Goal: Information Seeking & Learning: Learn about a topic

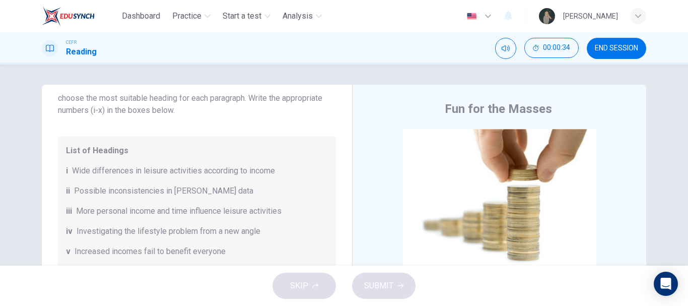
scroll to position [68, 0]
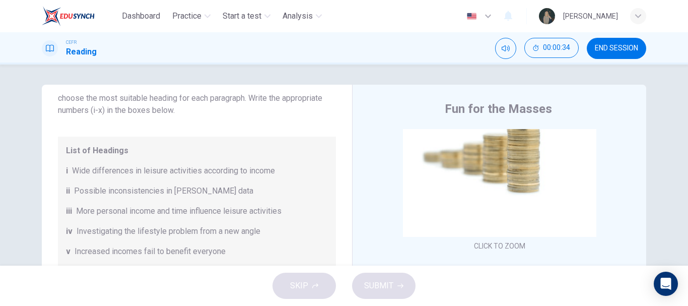
click at [509, 204] on div "Click to Zoom" at bounding box center [499, 157] width 262 height 192
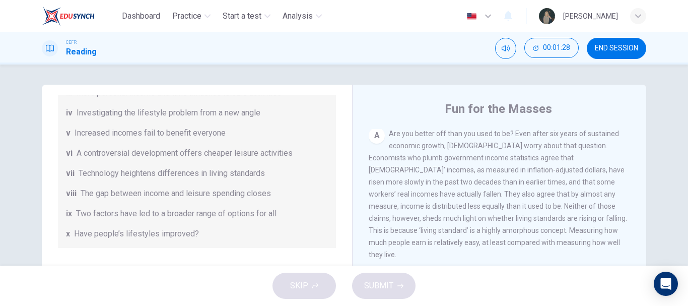
scroll to position [210, 0]
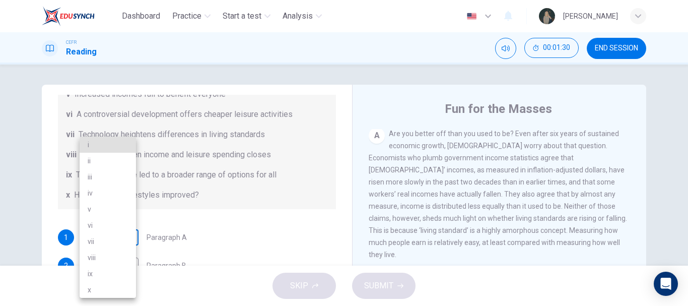
click at [121, 237] on body "Dashboard Practice Start a test Analysis English en ​ [PERSON_NAME] CEFR Readin…" at bounding box center [344, 153] width 688 height 306
click at [101, 290] on li "x" at bounding box center [108, 289] width 56 height 16
type input "x"
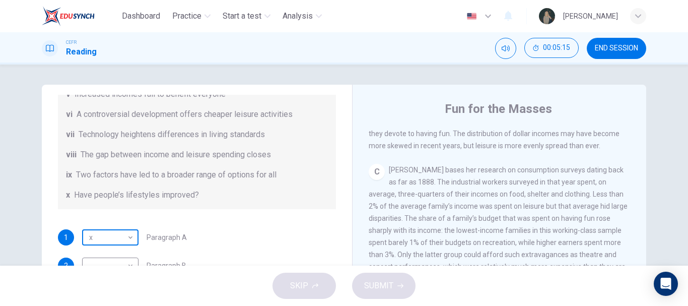
scroll to position [51, 0]
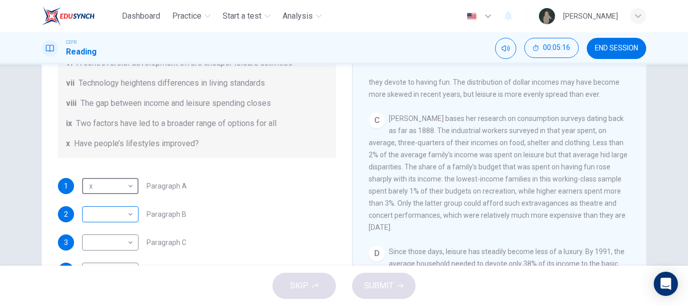
click at [95, 208] on body "Dashboard Practice Start a test Analysis English en ​ [PERSON_NAME] CEFR Readin…" at bounding box center [344, 153] width 688 height 306
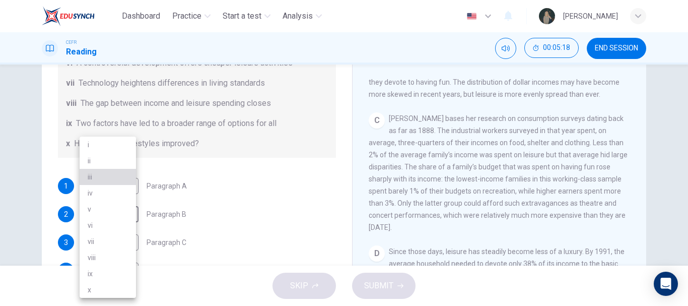
click at [93, 175] on li "iii" at bounding box center [108, 177] width 56 height 16
type input "iii"
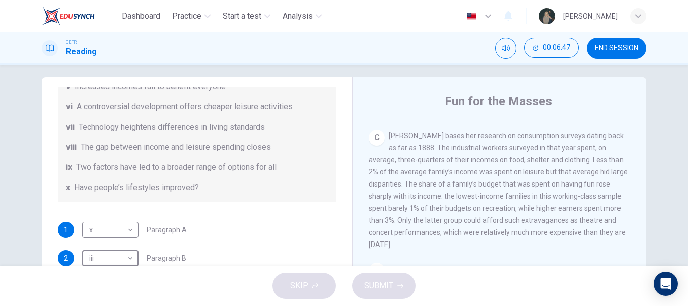
scroll to position [106, 0]
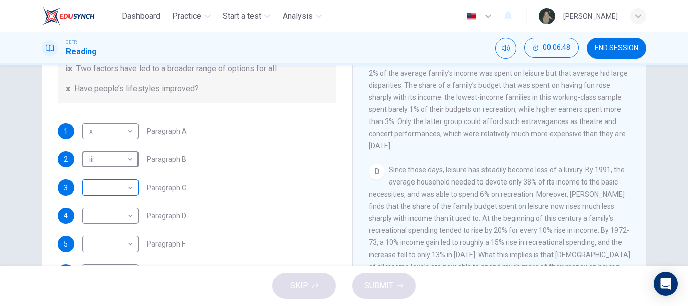
click at [114, 189] on body "Dashboard Practice Start a test Analysis English en ​ [PERSON_NAME] CEFR Readin…" at bounding box center [344, 153] width 688 height 306
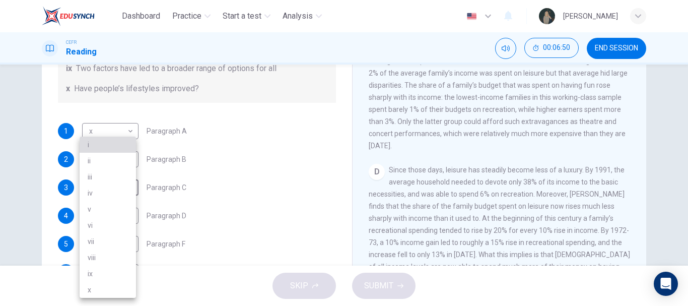
click at [98, 137] on li "i" at bounding box center [108, 144] width 56 height 16
type input "i"
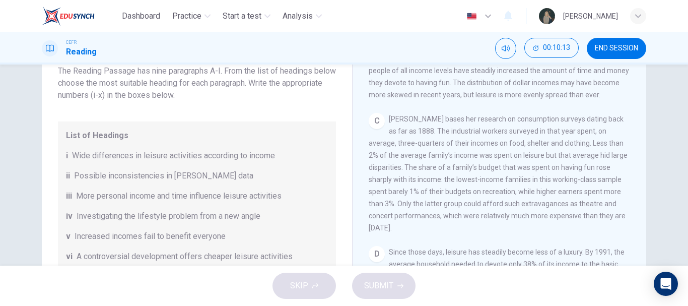
scroll to position [52, 0]
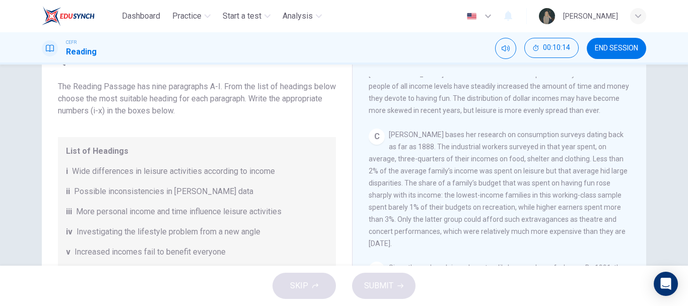
click at [282, 143] on div "List of Headings i Wide differences in leisure activities according to income i…" at bounding box center [197, 252] width 278 height 230
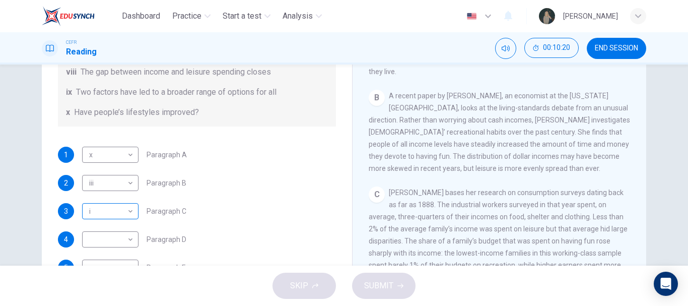
scroll to position [86, 0]
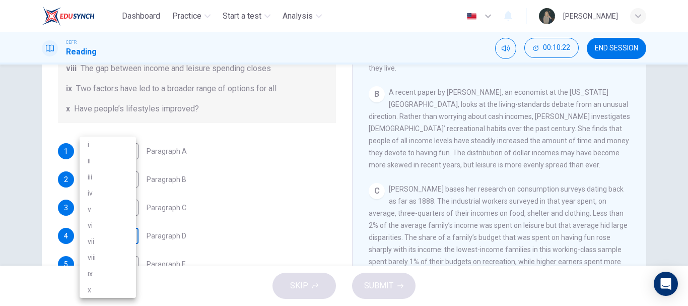
click at [117, 238] on body "Dashboard Practice Start a test Analysis English en ​ [PERSON_NAME] CEFR Readin…" at bounding box center [344, 153] width 688 height 306
click at [97, 179] on li "iii" at bounding box center [108, 177] width 56 height 16
type input "iii"
click at [83, 176] on body "Dashboard Practice Start a test Analysis English en ​ [PERSON_NAME] CEFR Readin…" at bounding box center [344, 153] width 688 height 306
click at [208, 203] on div at bounding box center [344, 153] width 688 height 306
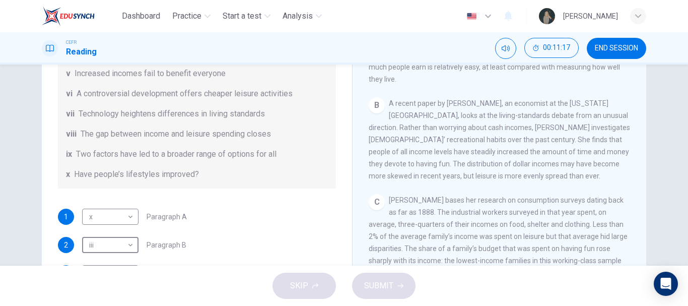
scroll to position [210, 0]
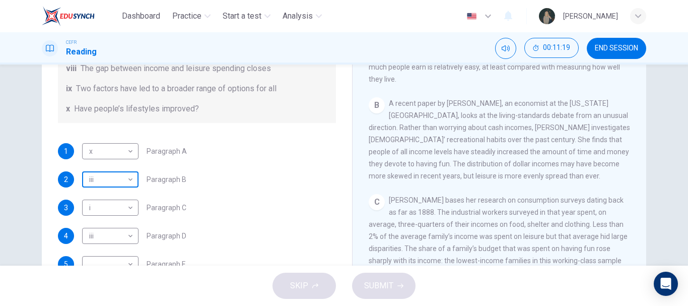
click at [122, 180] on body "Dashboard Practice Start a test Analysis English en ​ [PERSON_NAME] CEFR Readin…" at bounding box center [344, 153] width 688 height 306
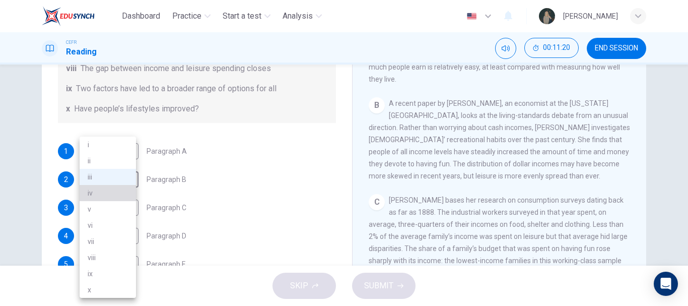
click at [99, 191] on li "iv" at bounding box center [108, 193] width 56 height 16
type input "iv"
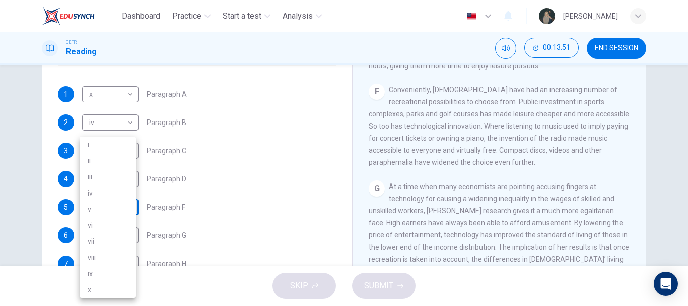
click at [120, 201] on body "Dashboard Practice Start a test Analysis English en ​ [PERSON_NAME] CEFR Readin…" at bounding box center [344, 153] width 688 height 306
click at [105, 242] on li "vii" at bounding box center [108, 241] width 56 height 16
type input "vii"
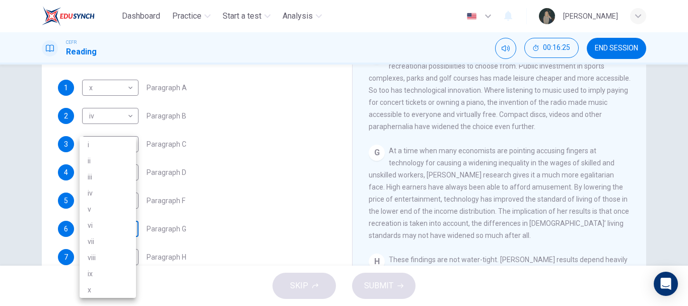
click at [115, 222] on body "Dashboard Practice Start a test Analysis English en ​ [PERSON_NAME] CEFR Readin…" at bounding box center [344, 153] width 688 height 306
click at [94, 255] on li "viii" at bounding box center [108, 257] width 56 height 16
type input "viii"
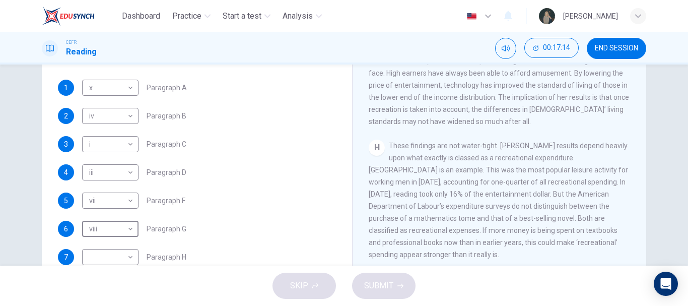
scroll to position [189, 0]
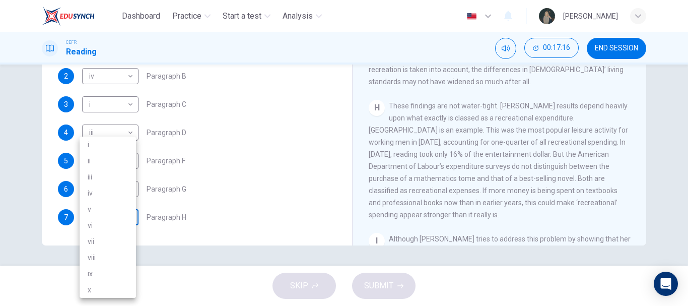
click at [92, 221] on body "Dashboard Practice Start a test Analysis English en ​ [PERSON_NAME] CEFR Readin…" at bounding box center [344, 153] width 688 height 306
click at [90, 160] on li "ii" at bounding box center [108, 161] width 56 height 16
type input "ii"
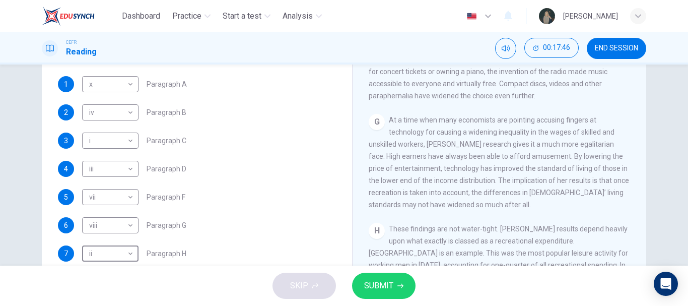
scroll to position [205, 0]
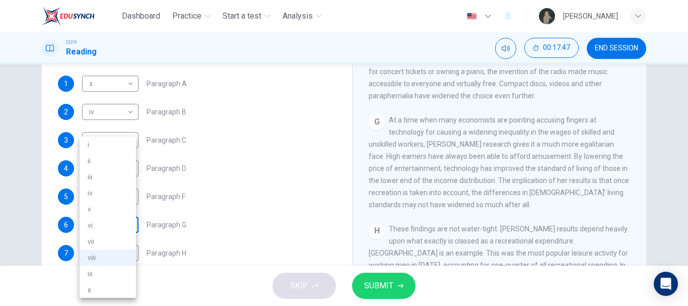
click at [115, 226] on body "Dashboard Practice Start a test Analysis English en ​ [PERSON_NAME] CEFR Readin…" at bounding box center [344, 153] width 688 height 306
click at [91, 222] on li "vi" at bounding box center [108, 225] width 56 height 16
type input "vi"
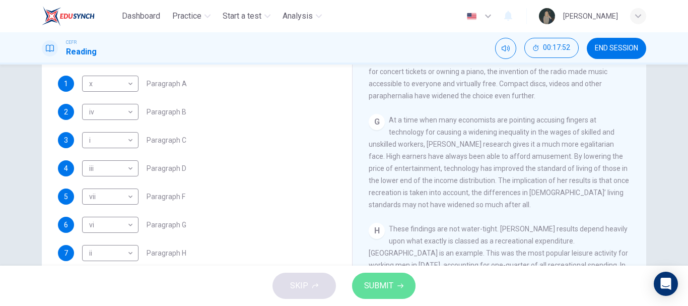
click at [393, 291] on button "SUBMIT" at bounding box center [383, 285] width 63 height 26
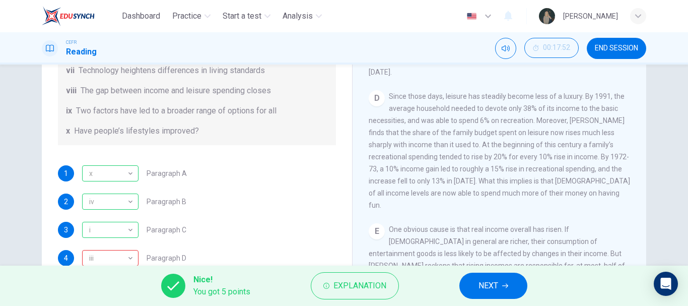
scroll to position [550, 0]
drag, startPoint x: 440, startPoint y: 186, endPoint x: 517, endPoint y: 195, distance: 77.1
click at [510, 194] on div "D Since those days, leisure has steadily become less of a luxury. By 1991, the …" at bounding box center [499, 151] width 262 height 121
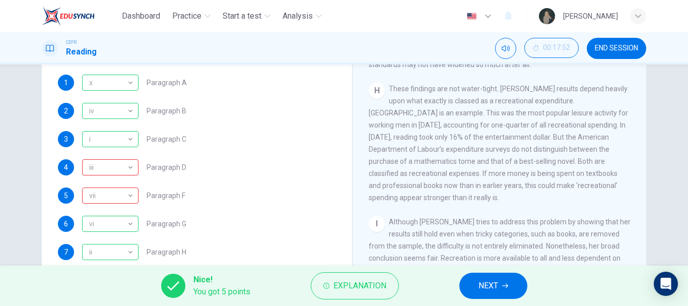
scroll to position [155, 0]
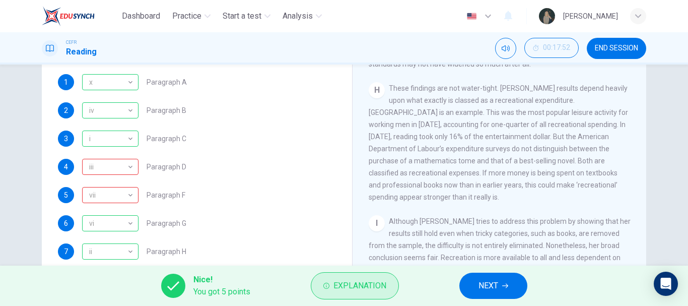
click at [346, 289] on span "Explanation" at bounding box center [359, 285] width 53 height 14
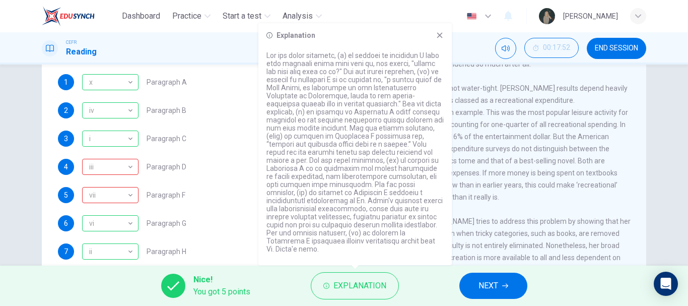
click at [223, 166] on div "4 iii iii ​ Paragraph D" at bounding box center [197, 167] width 278 height 16
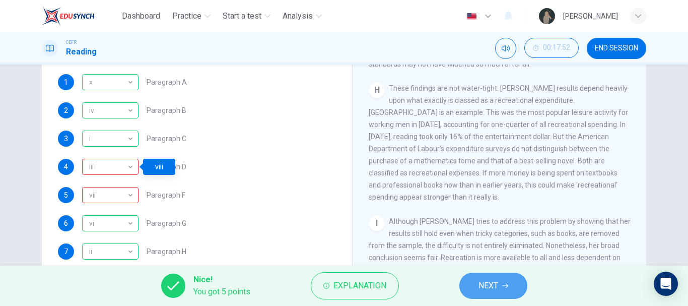
click at [475, 289] on button "NEXT" at bounding box center [493, 285] width 68 height 26
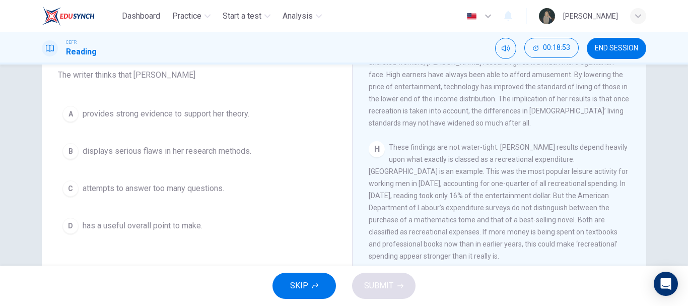
scroll to position [87, 0]
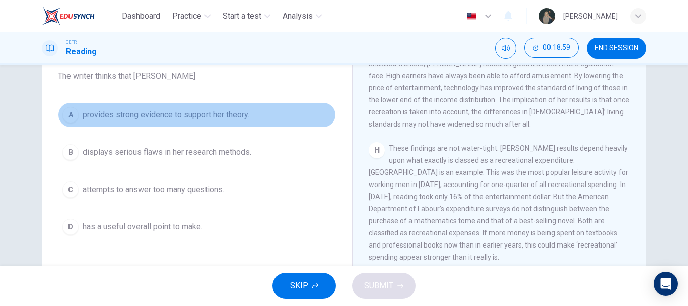
click at [121, 112] on span "provides strong evidence to support her theory." at bounding box center [166, 115] width 167 height 12
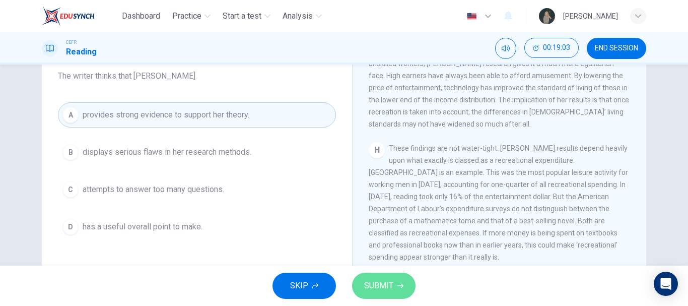
click at [373, 292] on button "SUBMIT" at bounding box center [383, 285] width 63 height 26
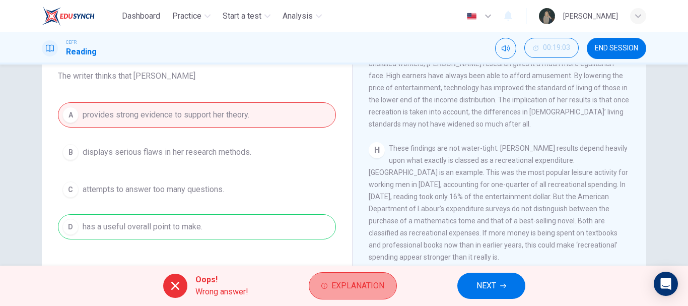
click at [377, 284] on span "Explanation" at bounding box center [357, 285] width 53 height 14
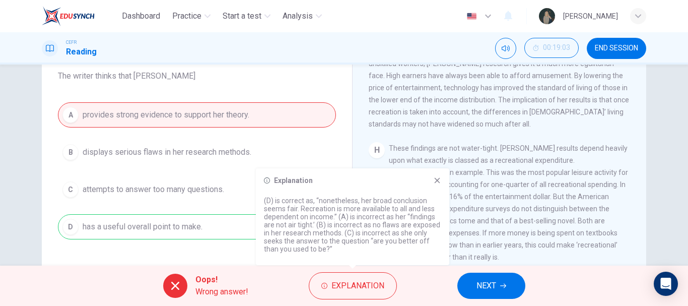
click at [435, 180] on icon at bounding box center [437, 180] width 8 height 8
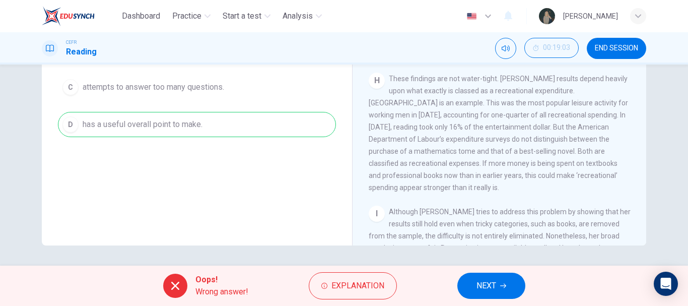
scroll to position [959, 0]
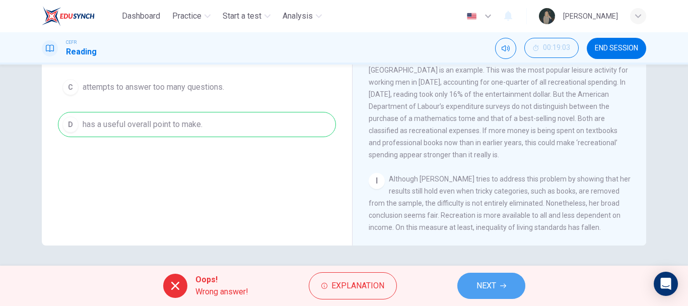
click at [508, 288] on button "NEXT" at bounding box center [491, 285] width 68 height 26
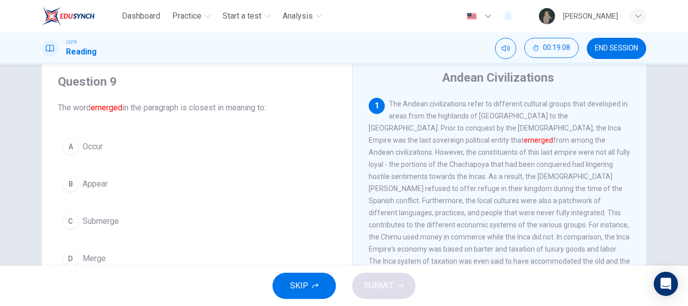
scroll to position [32, 0]
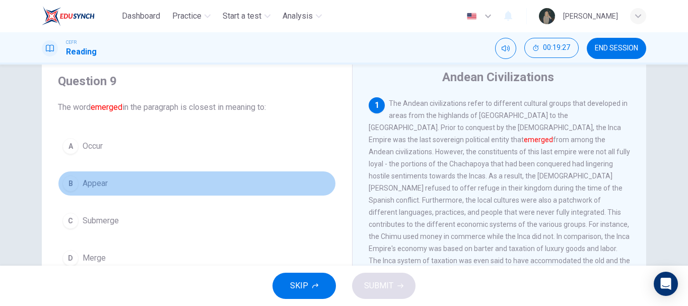
click at [80, 175] on button "B Appear" at bounding box center [197, 183] width 278 height 25
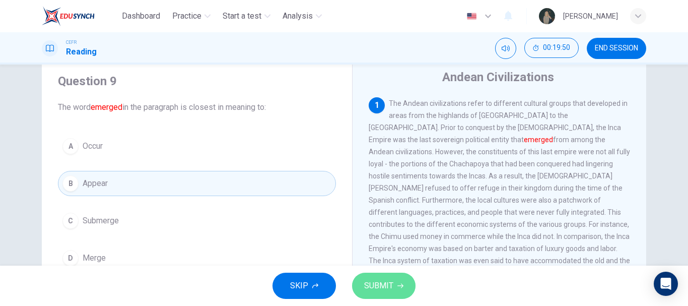
click at [385, 287] on span "SUBMIT" at bounding box center [378, 285] width 29 height 14
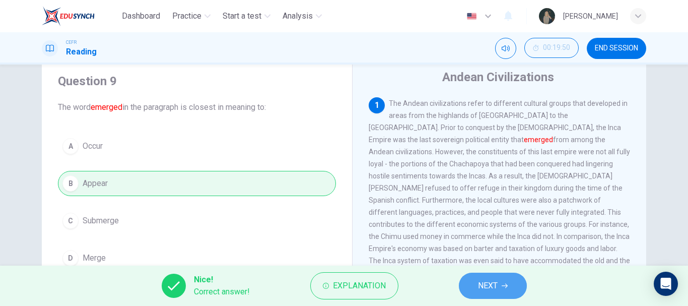
click at [495, 288] on span "NEXT" at bounding box center [488, 285] width 20 height 14
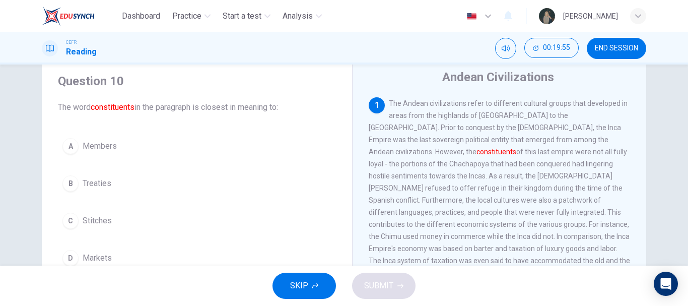
click at [86, 137] on button "A Members" at bounding box center [197, 145] width 278 height 25
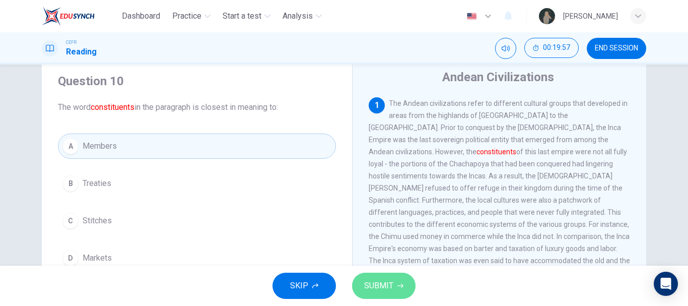
click at [398, 287] on icon "button" at bounding box center [400, 285] width 6 height 6
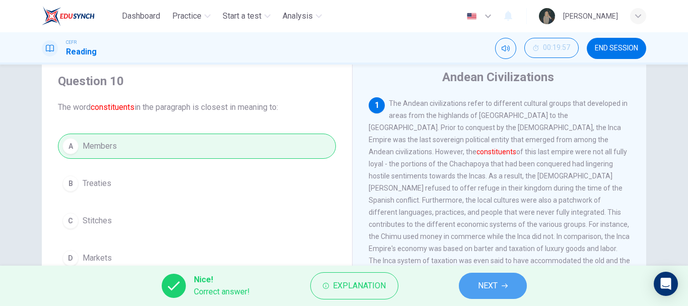
click at [508, 283] on button "NEXT" at bounding box center [493, 285] width 68 height 26
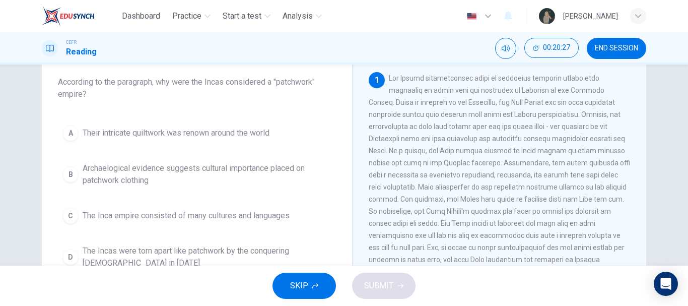
scroll to position [55, 0]
click at [250, 213] on span "The Inca empire consisted of many cultures and languages" at bounding box center [186, 217] width 207 height 12
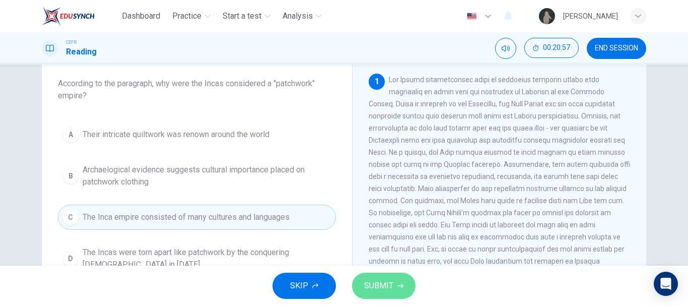
click at [405, 277] on button "SUBMIT" at bounding box center [383, 285] width 63 height 26
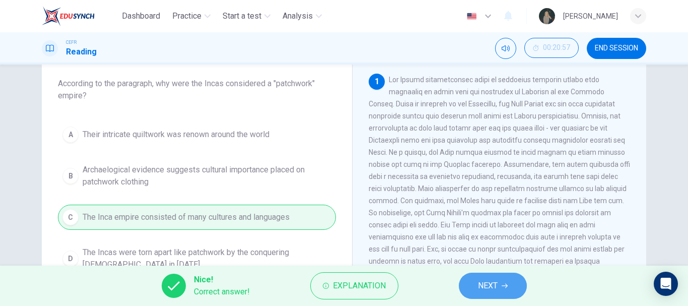
click at [487, 279] on span "NEXT" at bounding box center [488, 285] width 20 height 14
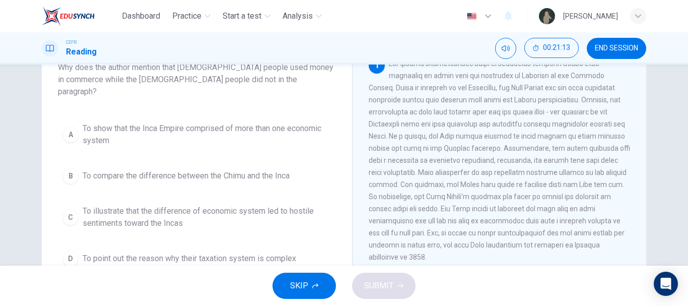
scroll to position [73, 0]
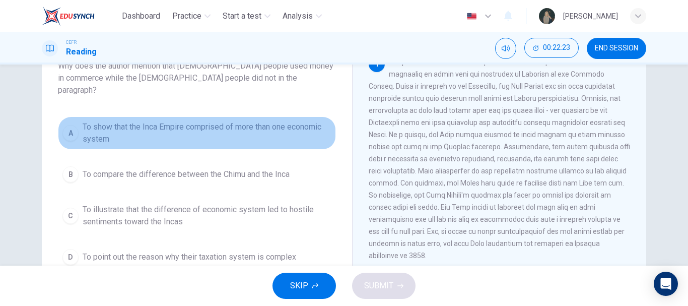
click at [161, 124] on span "To show that the Inca Empire comprised of more than one economic system" at bounding box center [207, 133] width 249 height 24
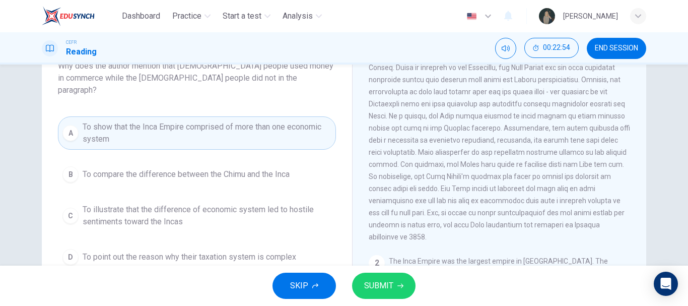
scroll to position [18, 0]
click at [380, 292] on span "SUBMIT" at bounding box center [378, 285] width 29 height 14
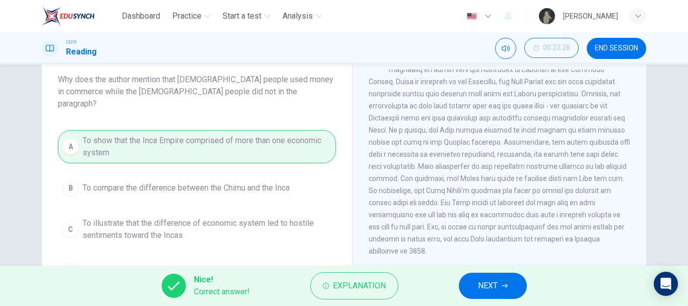
scroll to position [58, 0]
click at [477, 285] on button "NEXT" at bounding box center [493, 285] width 68 height 26
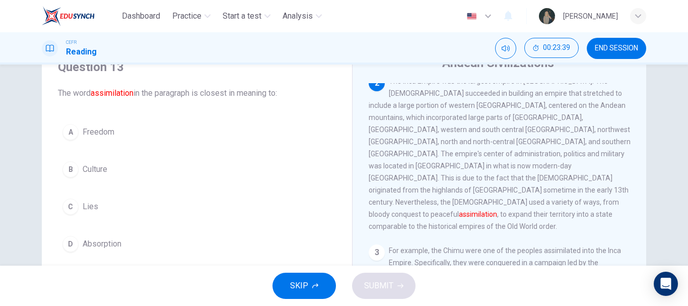
scroll to position [46, 0]
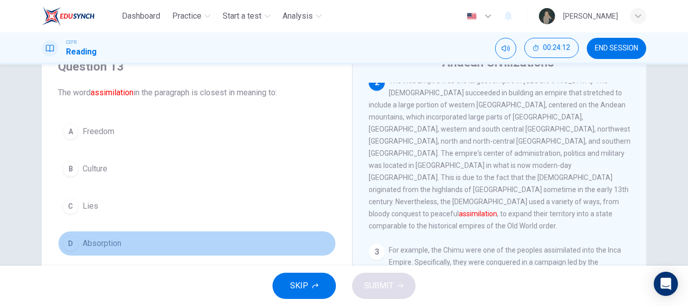
click at [90, 240] on span "Absorption" at bounding box center [102, 243] width 39 height 12
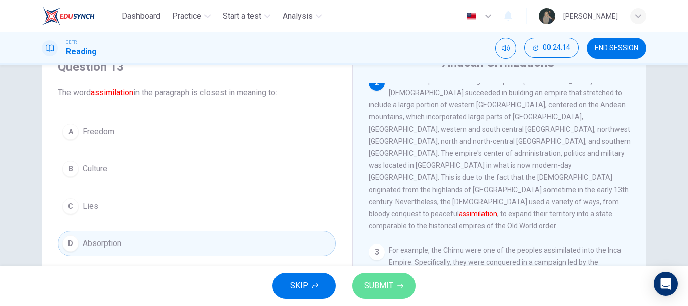
click at [396, 276] on button "SUBMIT" at bounding box center [383, 285] width 63 height 26
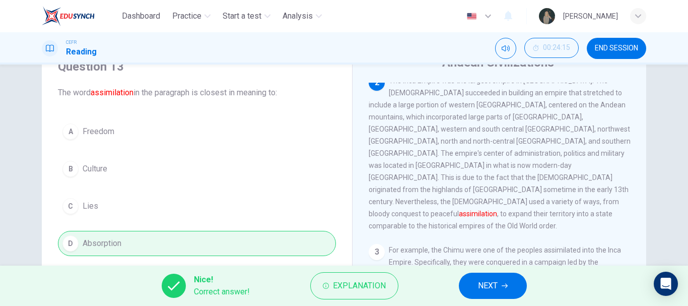
click at [505, 290] on button "NEXT" at bounding box center [493, 285] width 68 height 26
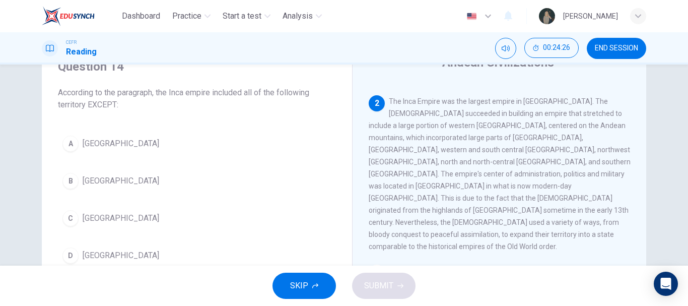
scroll to position [204, 0]
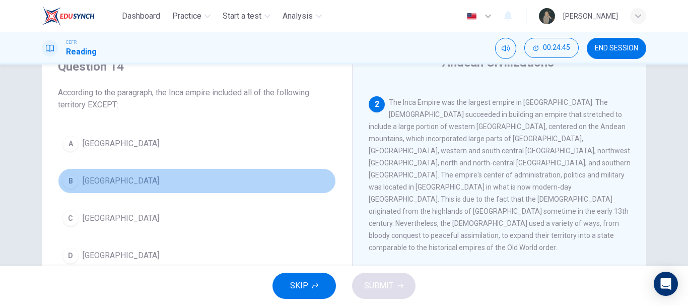
click at [70, 181] on div "B" at bounding box center [70, 181] width 16 height 16
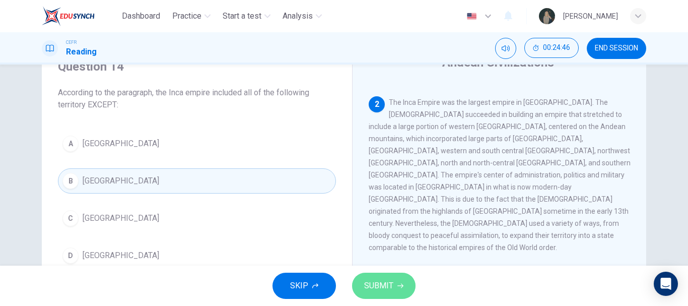
click at [376, 282] on span "SUBMIT" at bounding box center [378, 285] width 29 height 14
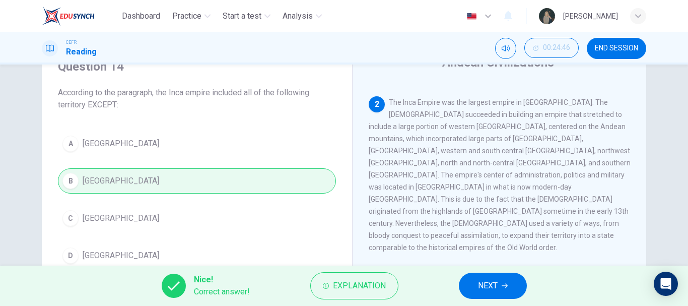
click at [470, 287] on button "NEXT" at bounding box center [493, 285] width 68 height 26
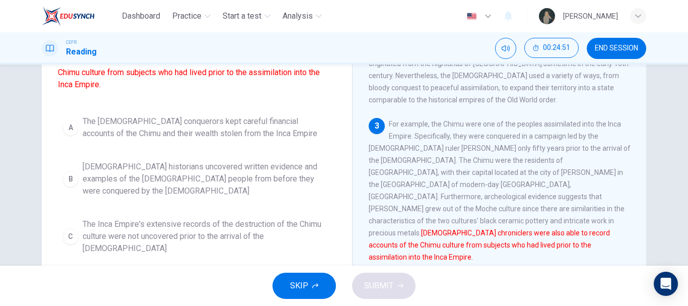
scroll to position [103, 0]
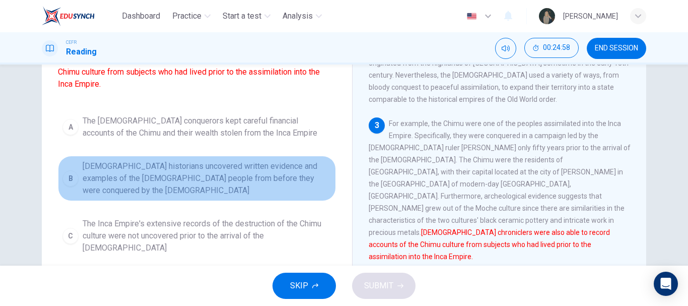
click at [132, 171] on span "[DEMOGRAPHIC_DATA] historians uncovered written evidence and examples of the [D…" at bounding box center [207, 178] width 249 height 36
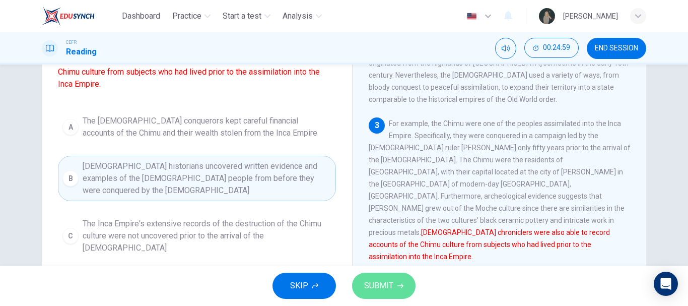
click at [375, 286] on span "SUBMIT" at bounding box center [378, 285] width 29 height 14
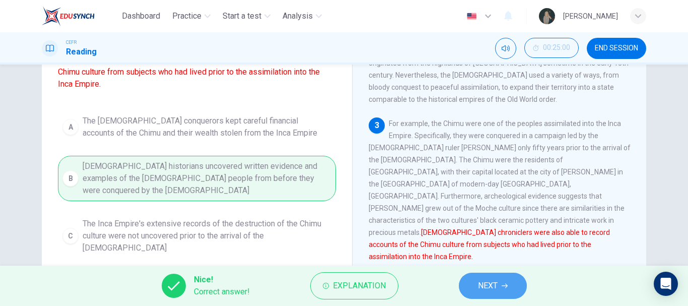
click at [491, 287] on span "NEXT" at bounding box center [488, 285] width 20 height 14
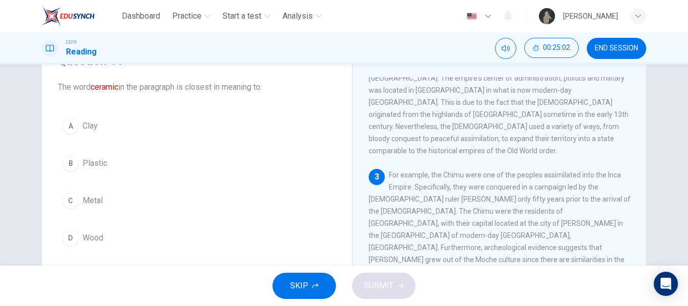
scroll to position [51, 0]
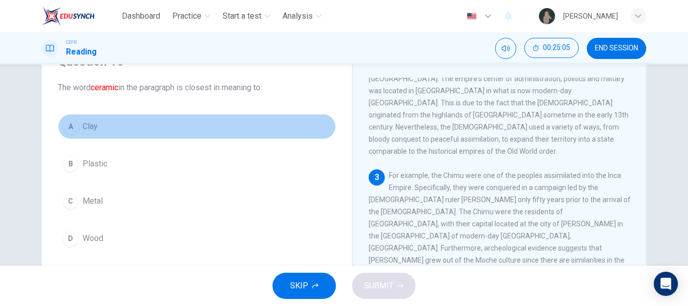
click at [84, 134] on button "A Clay" at bounding box center [197, 126] width 278 height 25
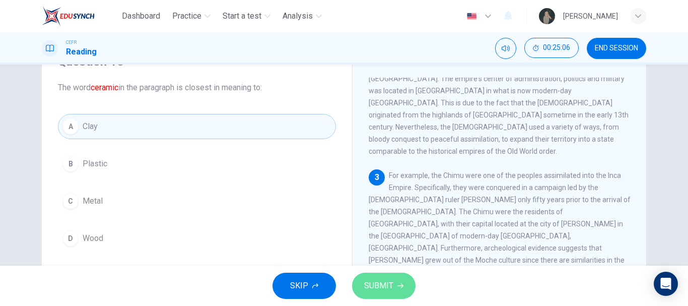
click at [389, 291] on span "SUBMIT" at bounding box center [378, 285] width 29 height 14
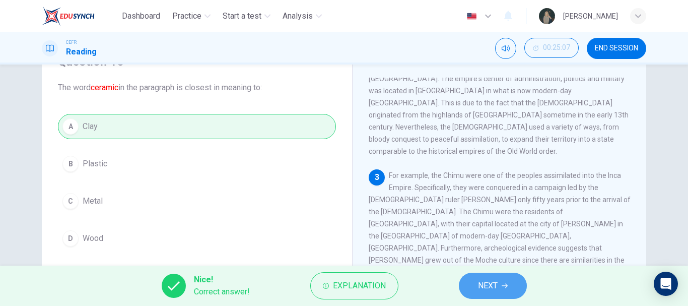
click at [488, 286] on span "NEXT" at bounding box center [488, 285] width 20 height 14
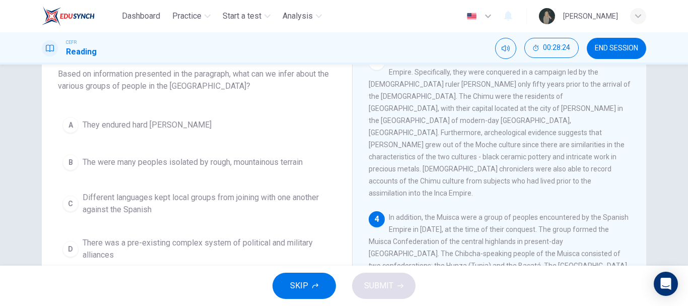
scroll to position [102, 0]
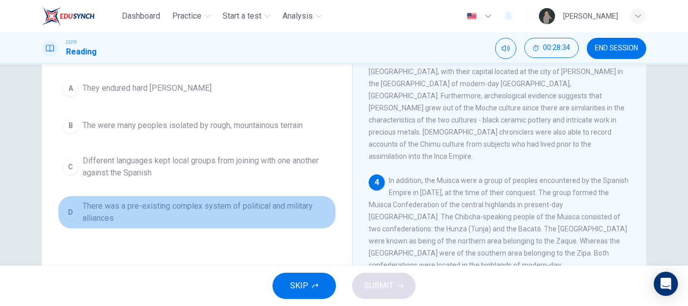
click at [268, 217] on span "There was a pre-existing complex system of political and military alliances" at bounding box center [207, 212] width 249 height 24
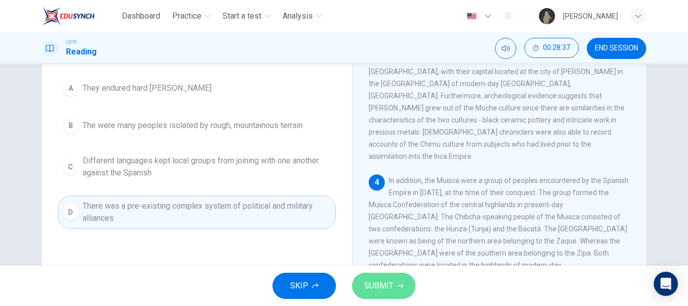
click at [382, 286] on span "SUBMIT" at bounding box center [378, 285] width 29 height 14
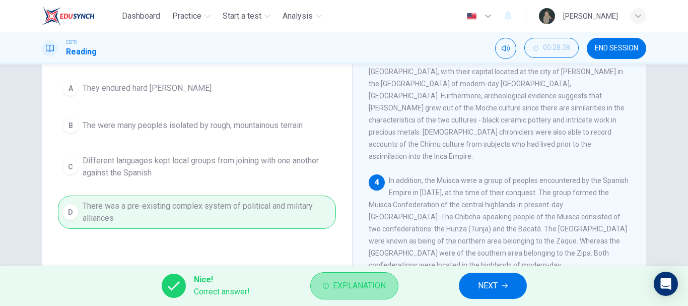
click at [348, 290] on span "Explanation" at bounding box center [359, 285] width 53 height 14
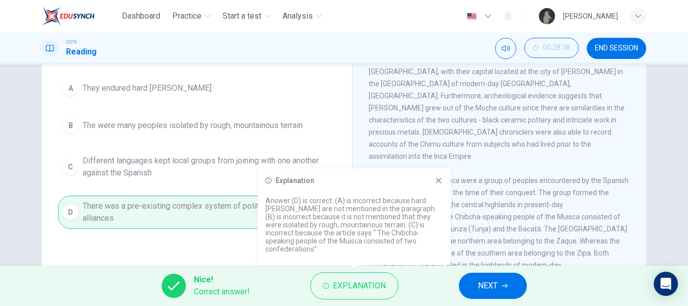
click at [437, 184] on icon at bounding box center [438, 180] width 8 height 8
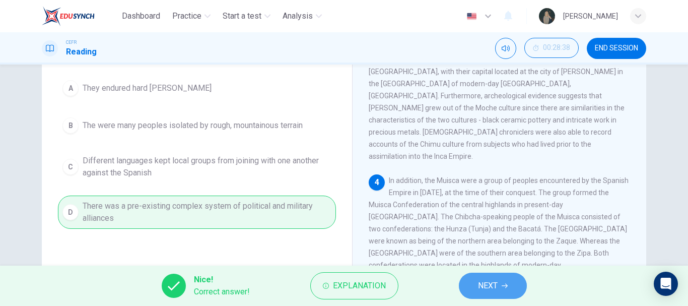
click at [498, 286] on button "NEXT" at bounding box center [493, 285] width 68 height 26
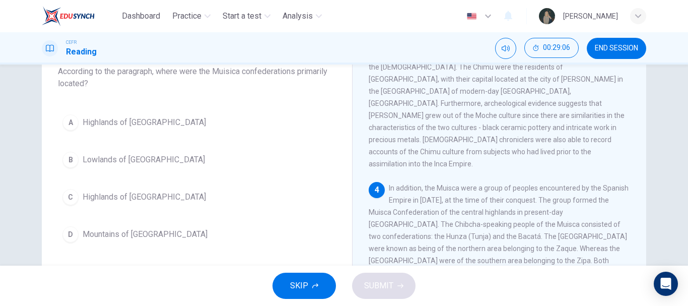
scroll to position [441, 0]
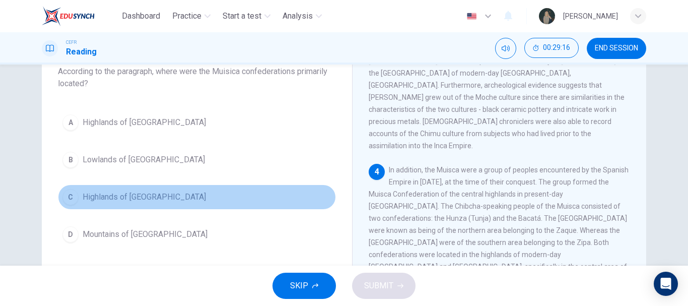
click at [131, 202] on span "Highlands of [GEOGRAPHIC_DATA]" at bounding box center [144, 197] width 123 height 12
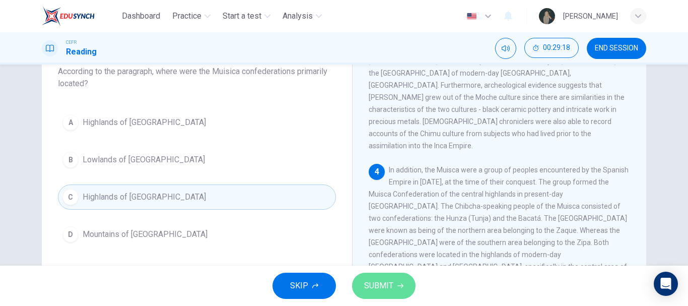
click at [376, 290] on span "SUBMIT" at bounding box center [378, 285] width 29 height 14
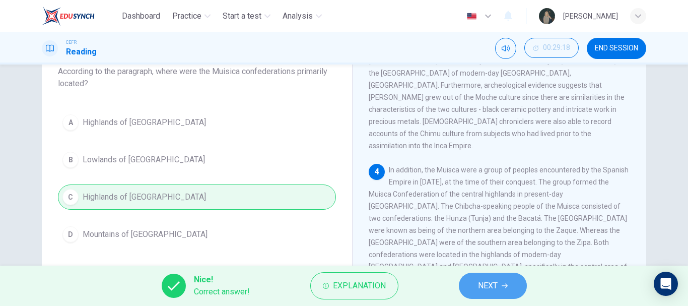
click at [508, 284] on button "NEXT" at bounding box center [493, 285] width 68 height 26
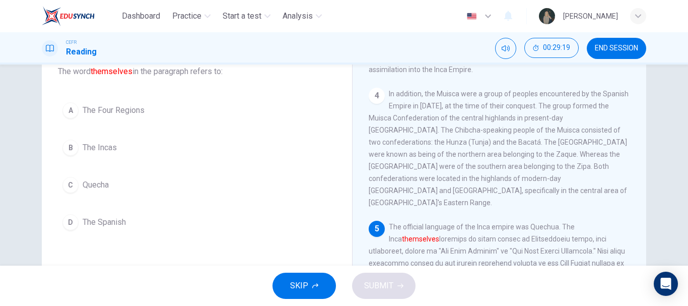
scroll to position [518, 0]
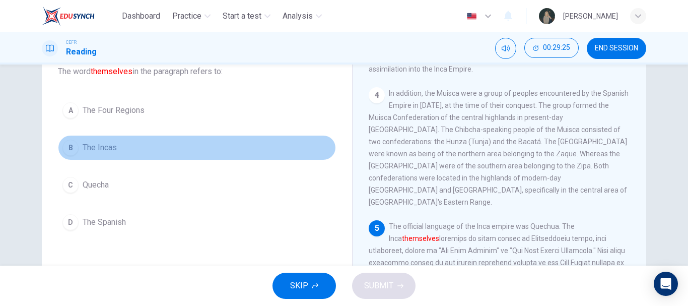
click at [88, 143] on span "The Incas" at bounding box center [100, 147] width 34 height 12
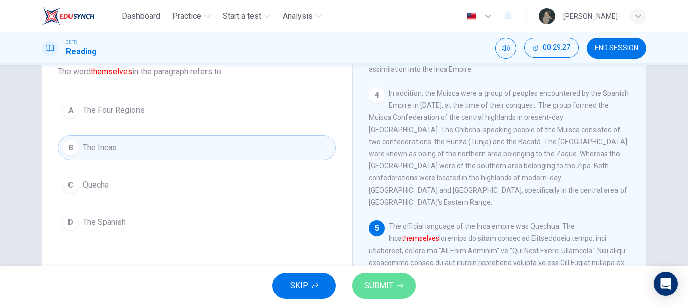
click at [370, 285] on span "SUBMIT" at bounding box center [378, 285] width 29 height 14
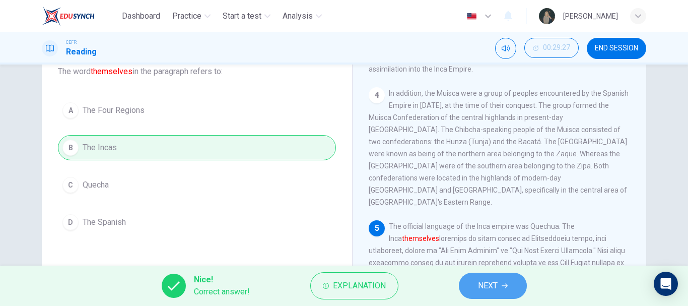
click at [498, 285] on button "NEXT" at bounding box center [493, 285] width 68 height 26
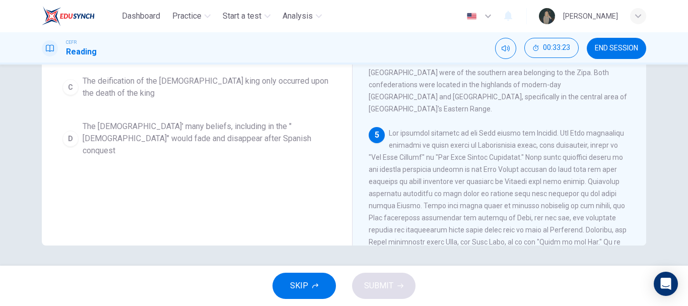
scroll to position [522, 0]
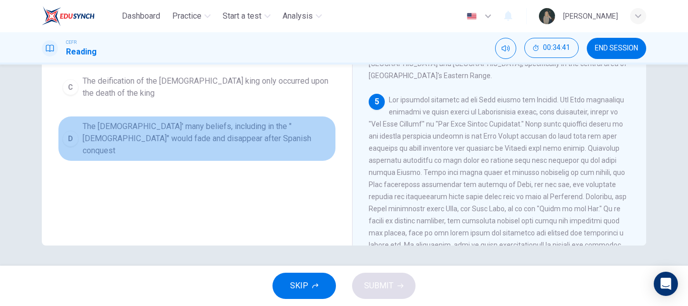
click at [105, 120] on button "D The Incas' many beliefs, including in the "[DEMOGRAPHIC_DATA]" would fade and…" at bounding box center [197, 138] width 278 height 45
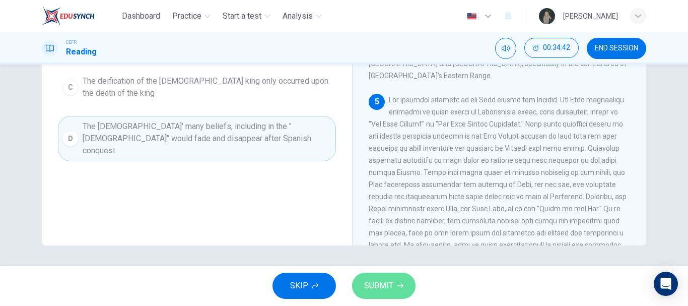
click at [386, 286] on span "SUBMIT" at bounding box center [378, 285] width 29 height 14
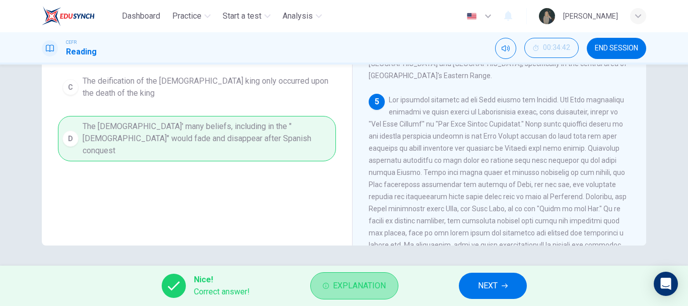
click at [344, 287] on span "Explanation" at bounding box center [359, 285] width 53 height 14
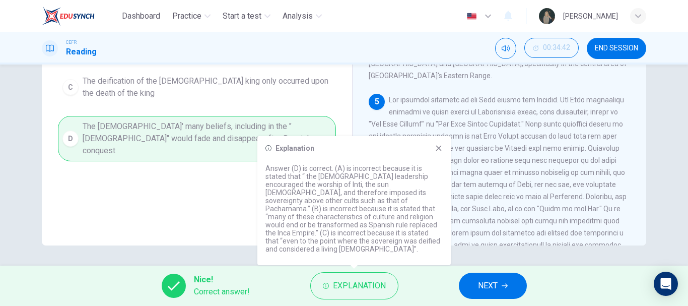
click at [438, 152] on icon at bounding box center [438, 148] width 8 height 8
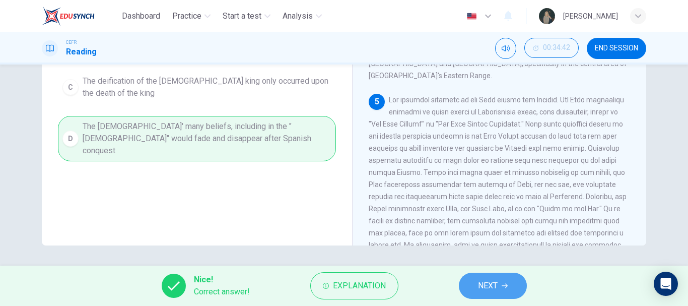
click at [506, 284] on icon "button" at bounding box center [504, 285] width 6 height 5
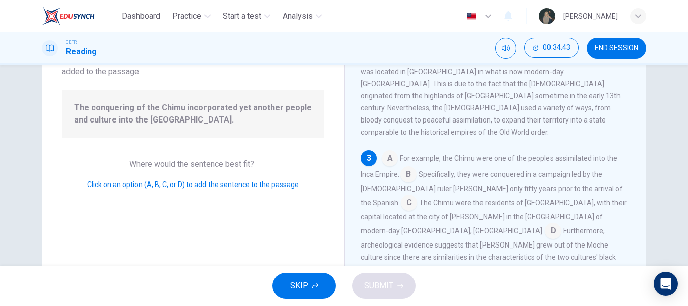
scroll to position [78, 0]
click at [389, 152] on input at bounding box center [390, 160] width 16 height 16
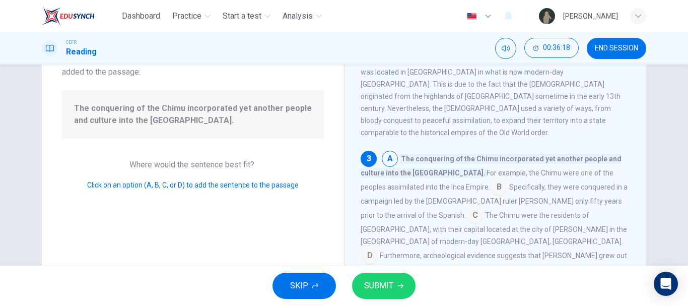
click at [491, 180] on input at bounding box center [499, 188] width 16 height 16
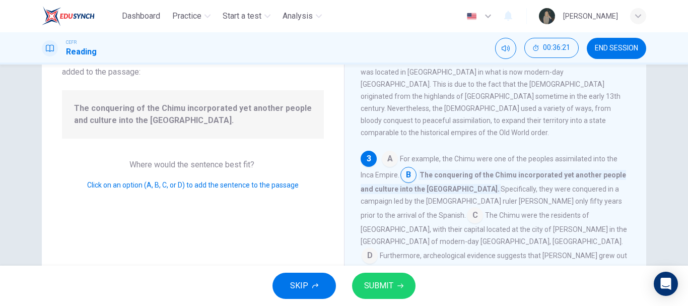
click at [385, 152] on input at bounding box center [390, 160] width 16 height 16
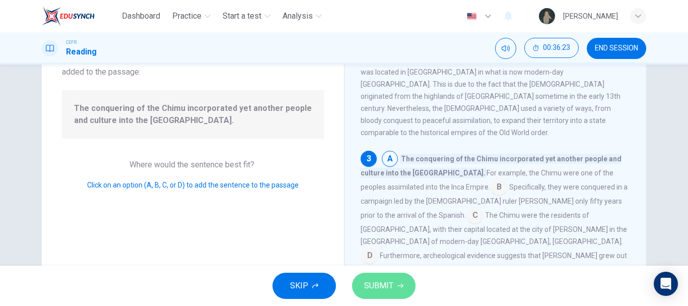
click at [383, 295] on button "SUBMIT" at bounding box center [383, 285] width 63 height 26
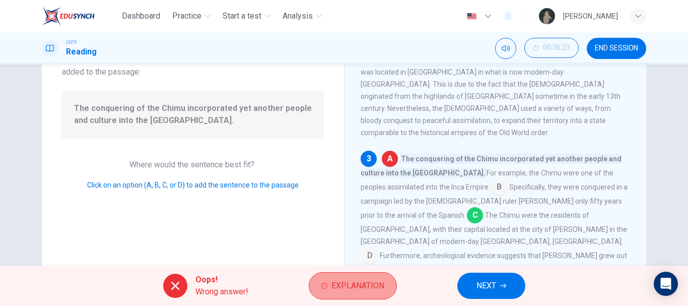
click at [339, 282] on span "Explanation" at bounding box center [357, 285] width 53 height 14
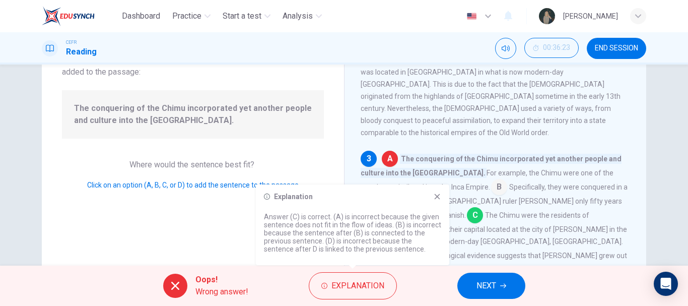
click at [438, 191] on div "Explanation Answer (C) is correct. (A) is incorrect because the given sentence …" at bounding box center [352, 224] width 193 height 81
click at [440, 203] on div "Explanation Answer (C) is correct. (A) is incorrect because the given sentence …" at bounding box center [352, 224] width 193 height 81
click at [438, 197] on icon at bounding box center [437, 197] width 6 height 6
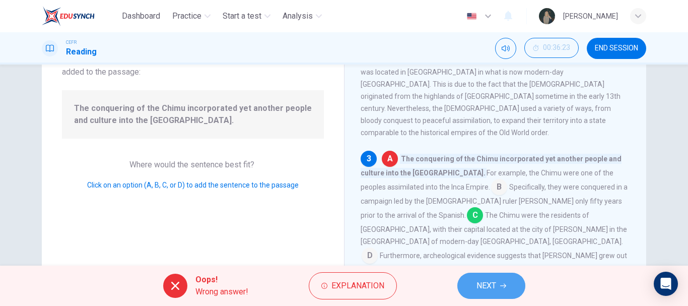
click at [481, 289] on span "NEXT" at bounding box center [486, 285] width 20 height 14
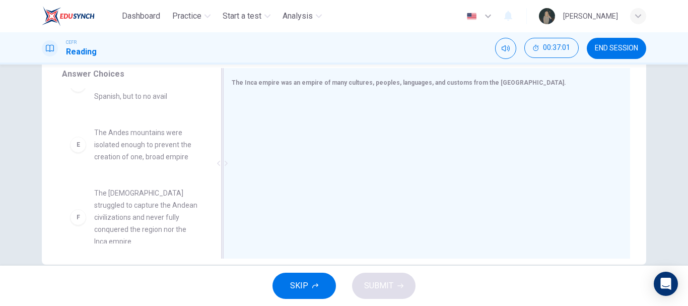
scroll to position [0, 0]
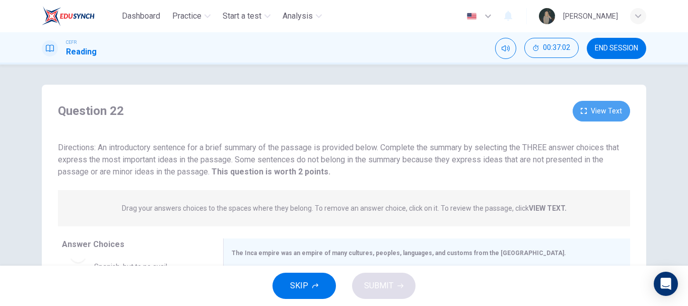
click at [619, 109] on button "View Text" at bounding box center [600, 111] width 57 height 21
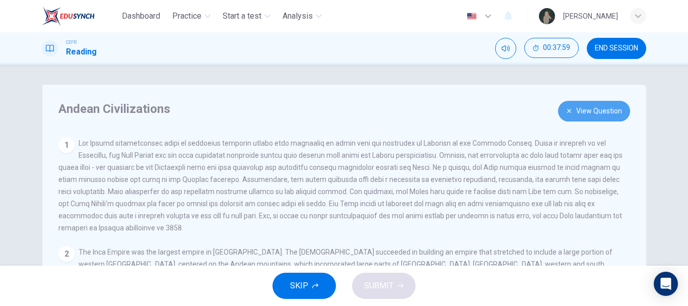
click at [599, 113] on button "View Question" at bounding box center [594, 111] width 72 height 21
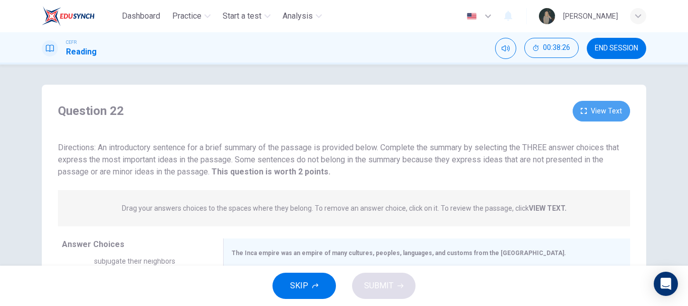
click at [604, 106] on button "View Text" at bounding box center [600, 111] width 57 height 21
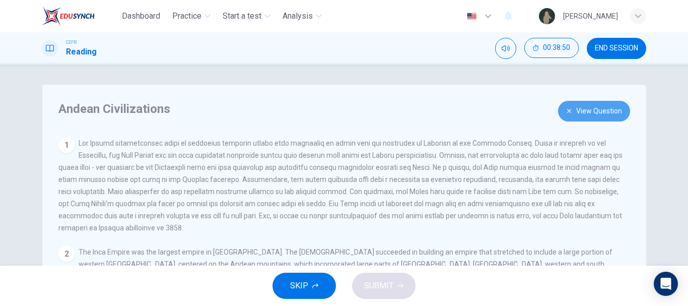
click at [583, 118] on button "View Question" at bounding box center [594, 111] width 72 height 21
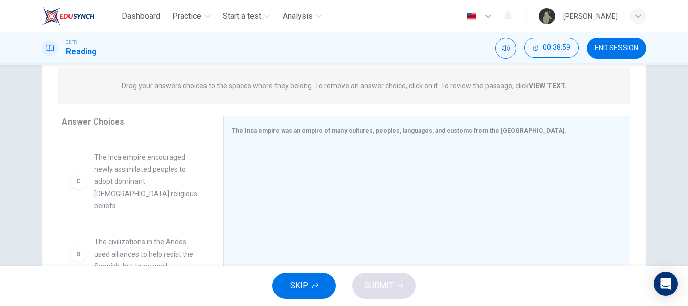
scroll to position [137, 0]
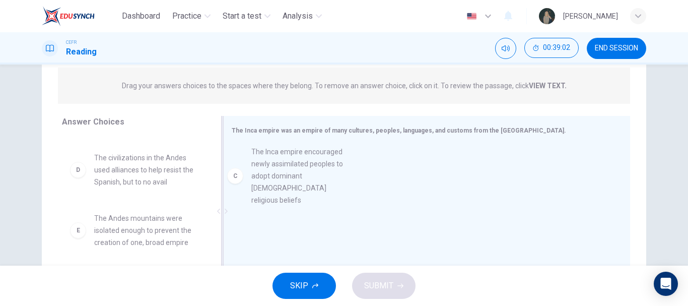
drag, startPoint x: 144, startPoint y: 189, endPoint x: 327, endPoint y: 182, distance: 182.4
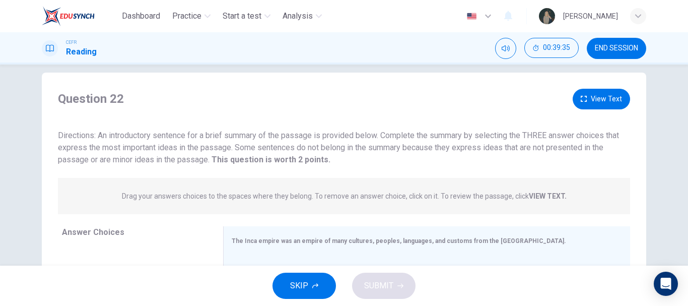
scroll to position [12, 0]
click at [588, 98] on button "View Text" at bounding box center [600, 99] width 57 height 21
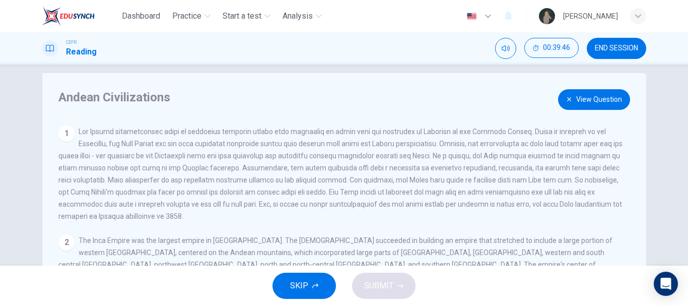
click at [588, 98] on button "View Question" at bounding box center [594, 99] width 72 height 21
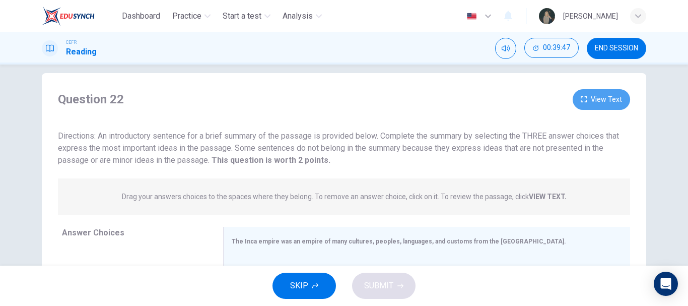
click at [588, 98] on button "View Text" at bounding box center [600, 99] width 57 height 21
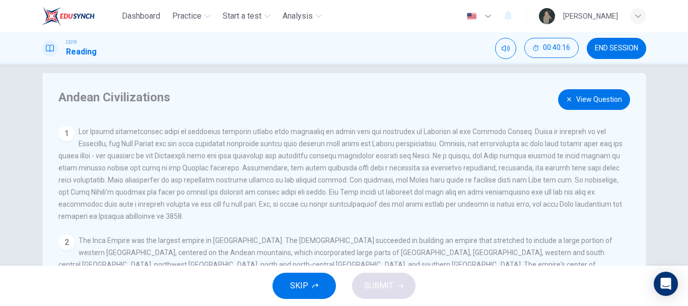
click at [588, 98] on button "View Question" at bounding box center [594, 99] width 72 height 21
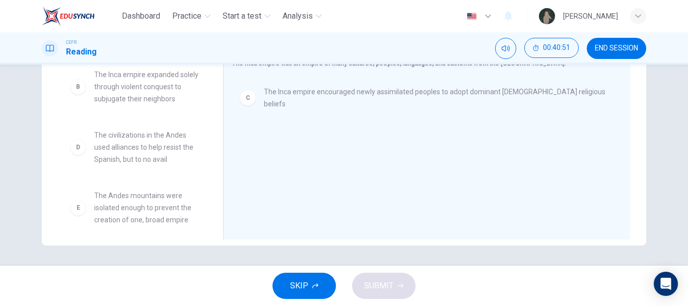
scroll to position [94, 0]
drag, startPoint x: 125, startPoint y: 156, endPoint x: 347, endPoint y: 149, distance: 222.1
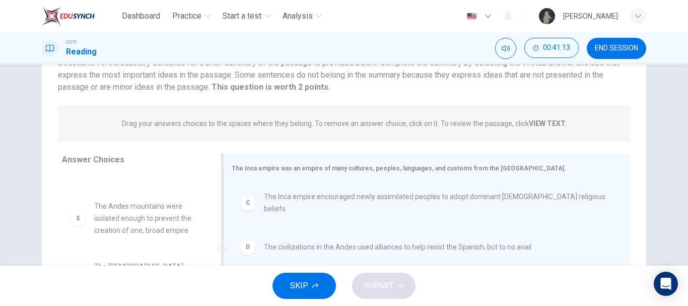
scroll to position [0, 0]
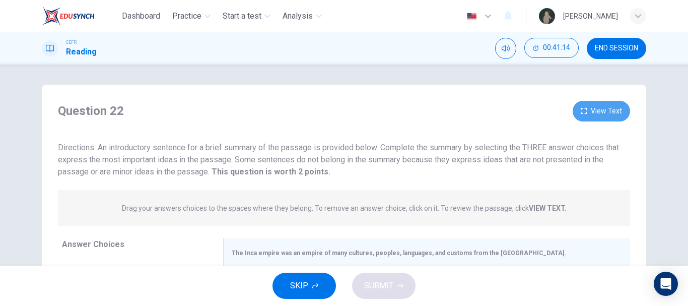
click at [590, 111] on button "View Text" at bounding box center [600, 111] width 57 height 21
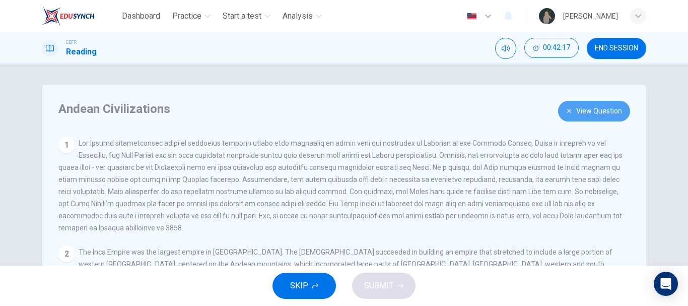
click at [582, 108] on button "View Question" at bounding box center [594, 111] width 72 height 21
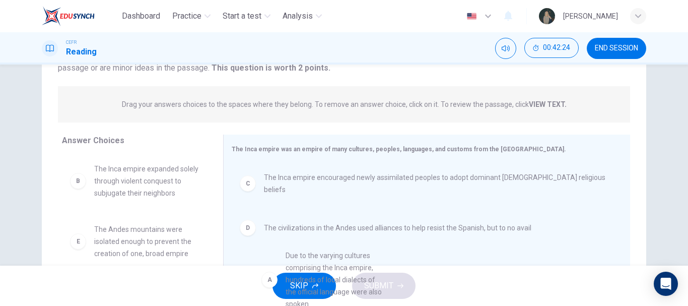
scroll to position [14, 0]
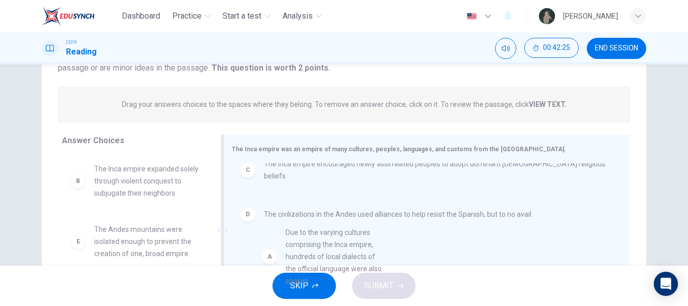
drag, startPoint x: 138, startPoint y: 189, endPoint x: 336, endPoint y: 251, distance: 207.7
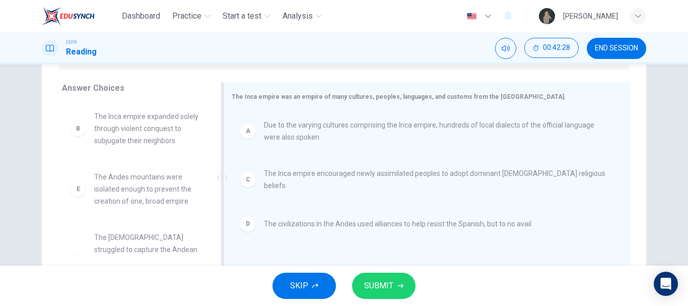
scroll to position [157, 0]
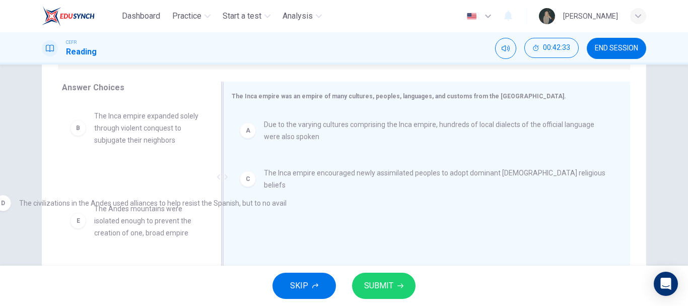
drag, startPoint x: 490, startPoint y: 227, endPoint x: 207, endPoint y: 226, distance: 283.4
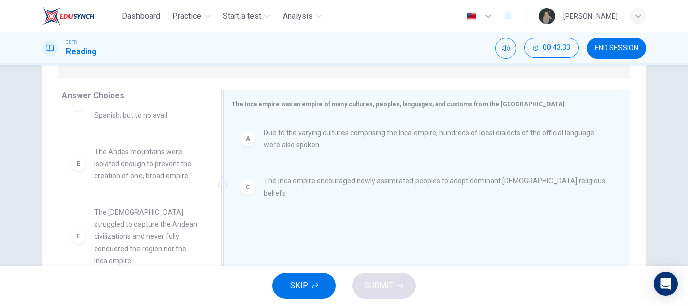
scroll to position [94, 0]
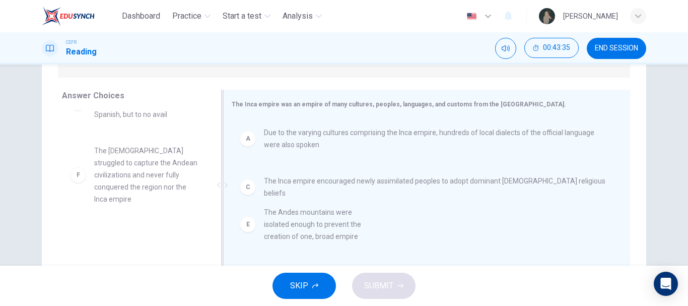
drag, startPoint x: 150, startPoint y: 168, endPoint x: 326, endPoint y: 230, distance: 186.9
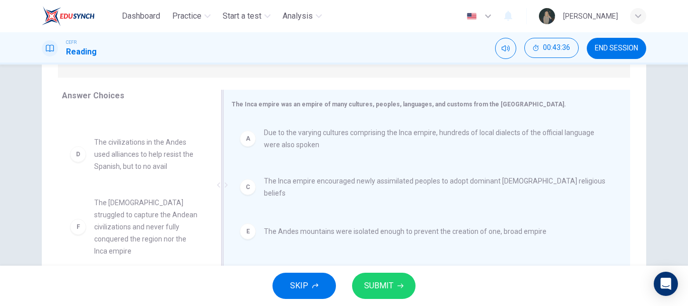
scroll to position [42, 0]
click at [381, 286] on span "SUBMIT" at bounding box center [378, 285] width 29 height 14
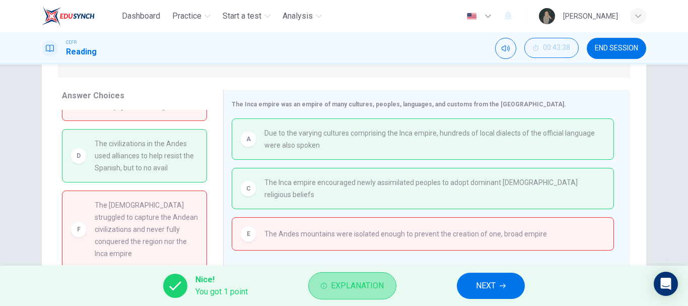
click at [326, 287] on icon "button" at bounding box center [324, 285] width 6 height 6
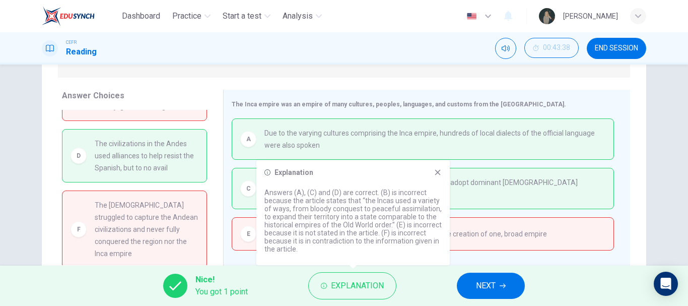
click at [437, 172] on icon at bounding box center [438, 173] width 6 height 6
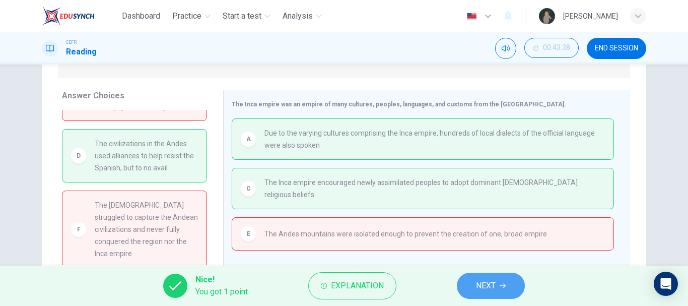
click at [478, 283] on span "NEXT" at bounding box center [486, 285] width 20 height 14
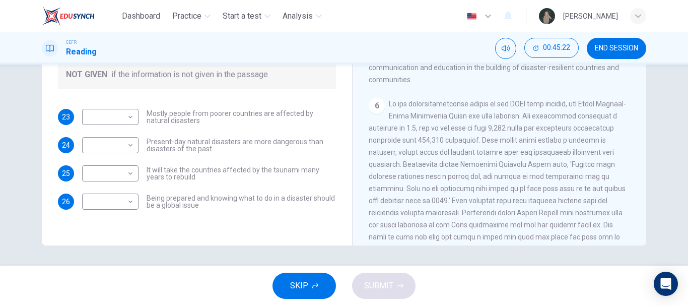
scroll to position [720, 0]
click at [102, 113] on body "Dashboard Practice Start a test Analysis English en ​ [PERSON_NAME] CEFR Readin…" at bounding box center [344, 153] width 688 height 306
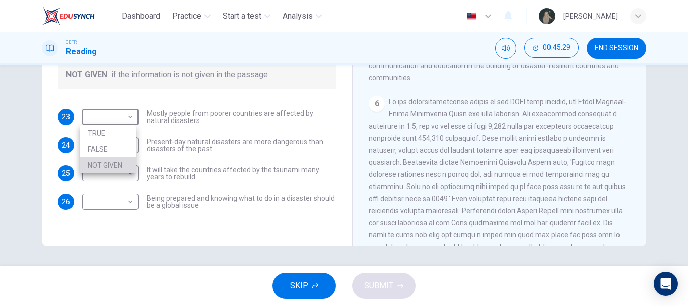
click at [116, 157] on li "NOT GIVEN" at bounding box center [108, 165] width 56 height 16
type input "NOT GIVEN"
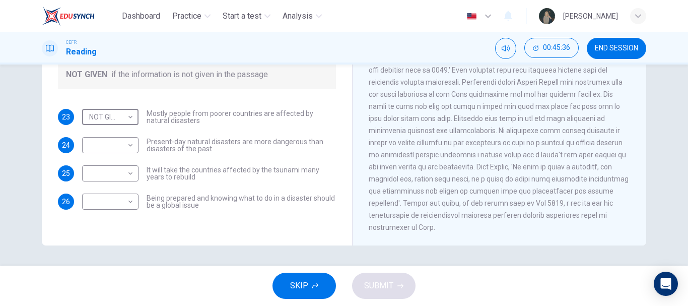
scroll to position [872, 0]
click at [96, 148] on body "Dashboard Practice Start a test Analysis English en ​ [PERSON_NAME] CEFR Readin…" at bounding box center [344, 153] width 688 height 306
click at [112, 165] on li "TRUE" at bounding box center [108, 161] width 56 height 16
type input "TRUE"
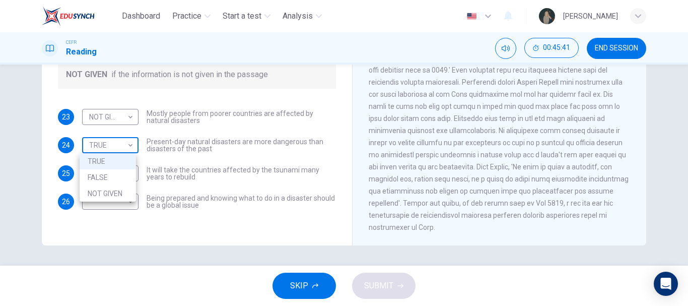
click at [119, 144] on body "Dashboard Practice Start a test Analysis English en ​ [PERSON_NAME] CEFR Readin…" at bounding box center [344, 153] width 688 height 306
click at [115, 168] on li "TRUE" at bounding box center [108, 161] width 56 height 16
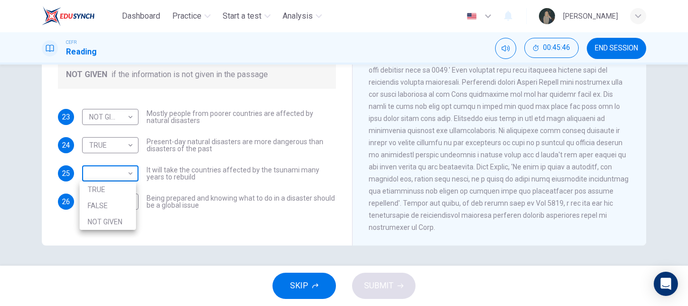
click at [119, 179] on body "Dashboard Practice Start a test Analysis English en ​ [PERSON_NAME] CEFR Readin…" at bounding box center [344, 153] width 688 height 306
click at [111, 188] on li "TRUE" at bounding box center [108, 189] width 56 height 16
type input "TRUE"
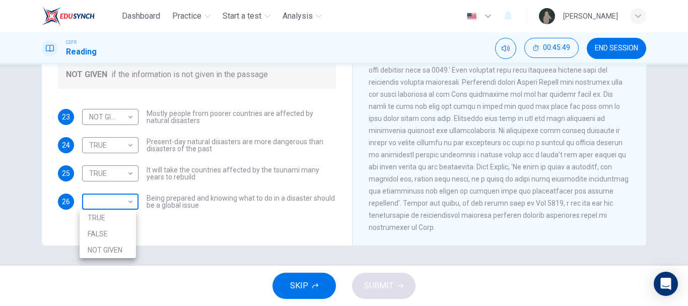
click at [119, 196] on body "Dashboard Practice Start a test Analysis English en ​ [PERSON_NAME] CEFR Readin…" at bounding box center [344, 153] width 688 height 306
click at [107, 217] on li "TRUE" at bounding box center [108, 217] width 56 height 16
type input "TRUE"
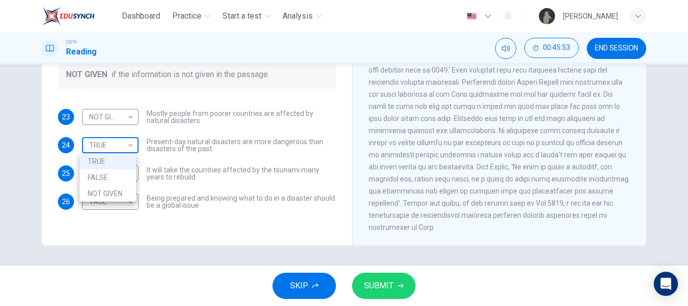
click at [96, 150] on body "Dashboard Practice Start a test Analysis English en ​ [PERSON_NAME] CEFR Readin…" at bounding box center [344, 153] width 688 height 306
click at [108, 175] on li "FALSE" at bounding box center [108, 177] width 56 height 16
type input "FALSE"
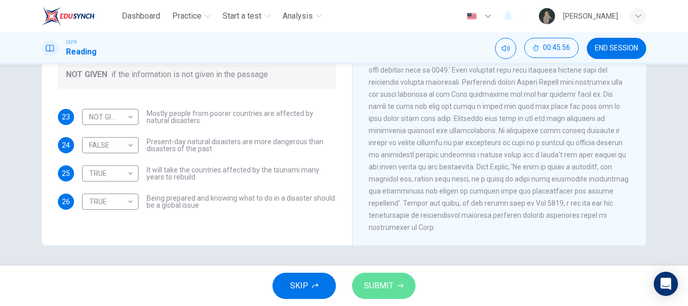
click at [387, 287] on span "SUBMIT" at bounding box center [378, 285] width 29 height 14
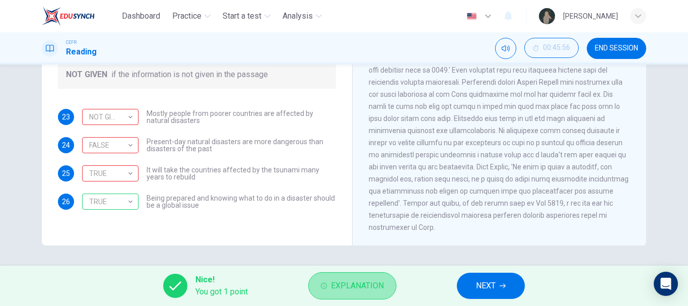
click at [342, 281] on span "Explanation" at bounding box center [357, 285] width 53 height 14
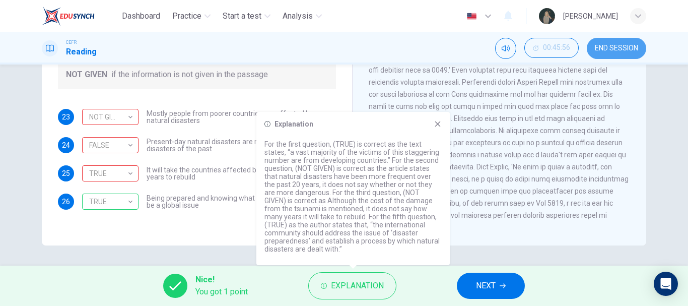
click at [623, 42] on button "END SESSION" at bounding box center [615, 48] width 59 height 21
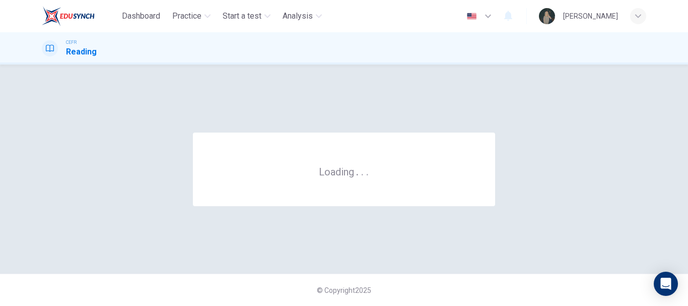
scroll to position [0, 0]
